Goal: Browse casually

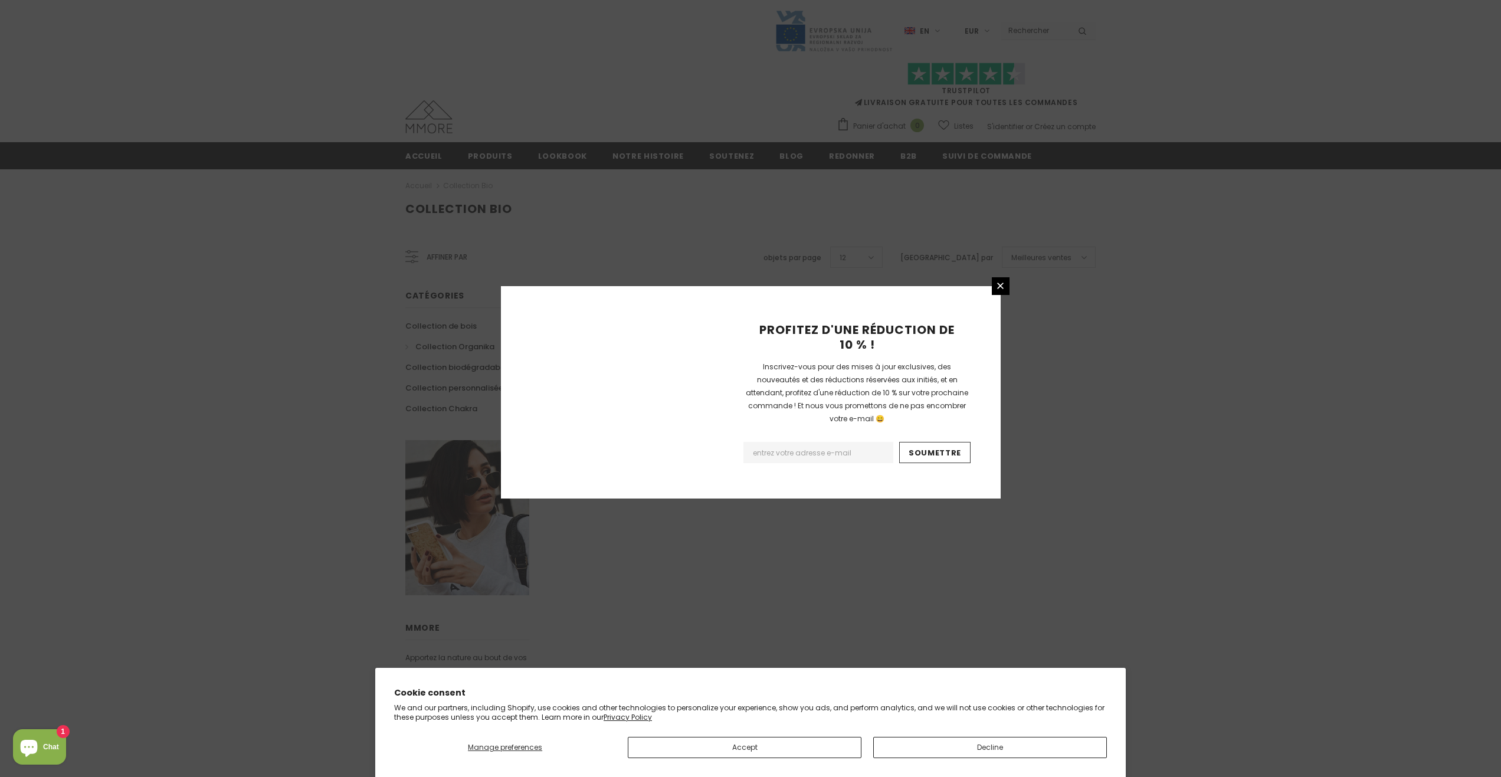
scroll to position [458, 0]
